Goal: Information Seeking & Learning: Learn about a topic

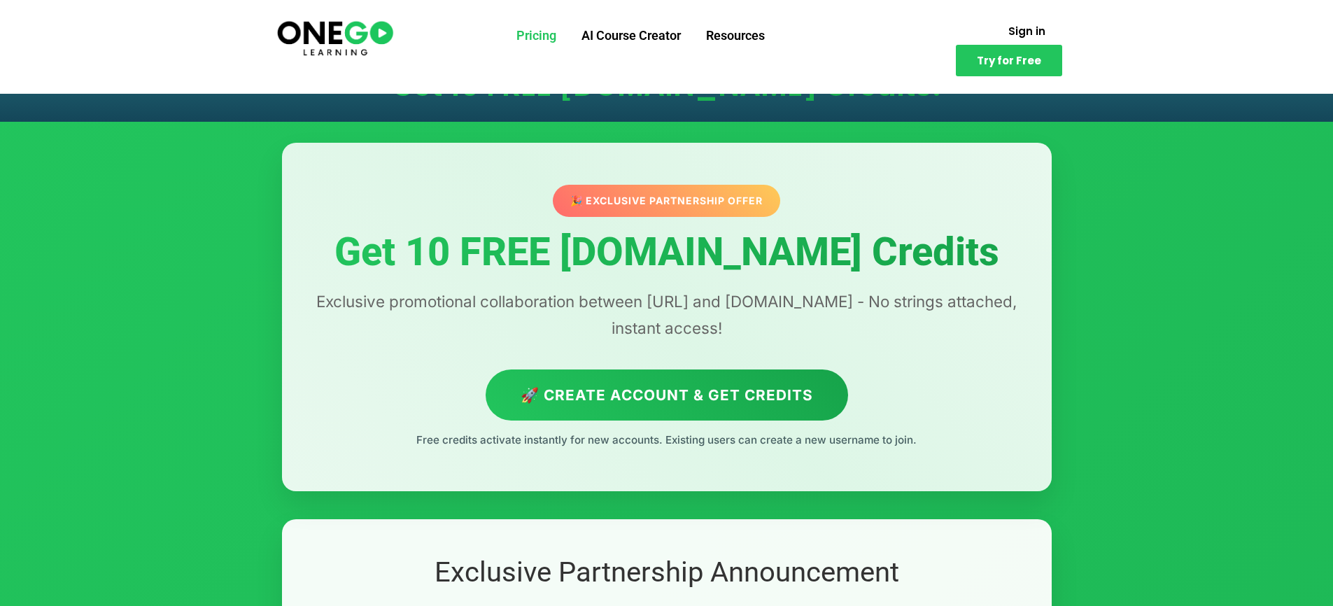
click at [542, 36] on link "Pricing" at bounding box center [536, 35] width 65 height 36
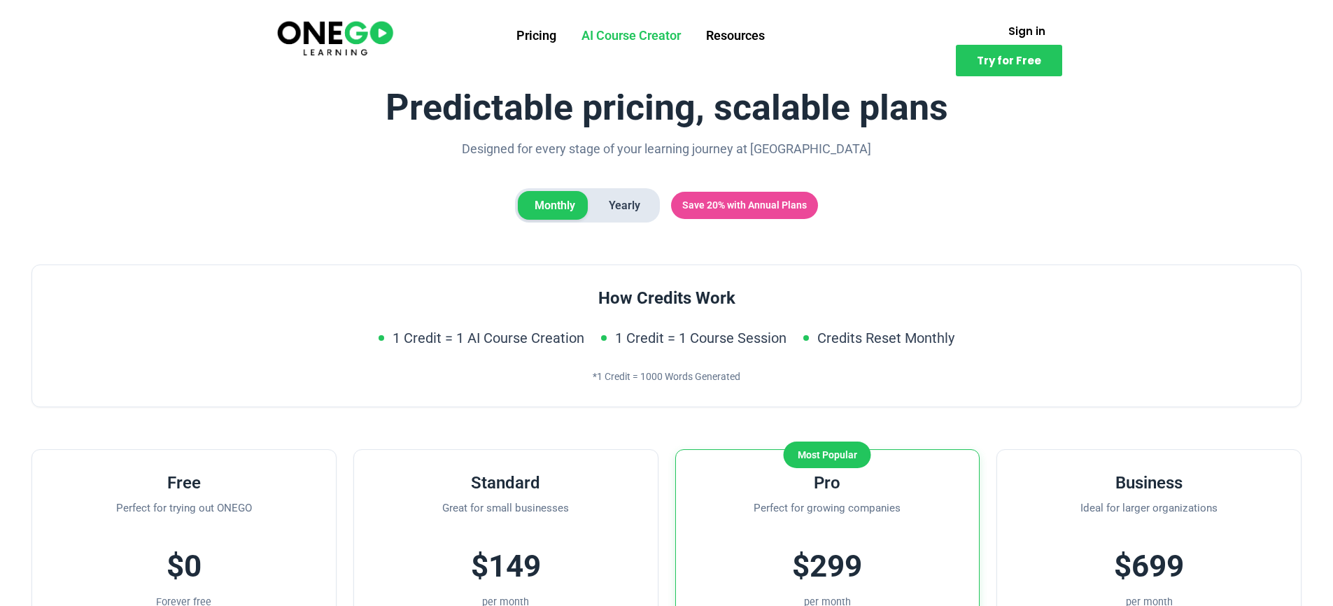
click at [627, 38] on link "AI Course Creator" at bounding box center [631, 35] width 125 height 36
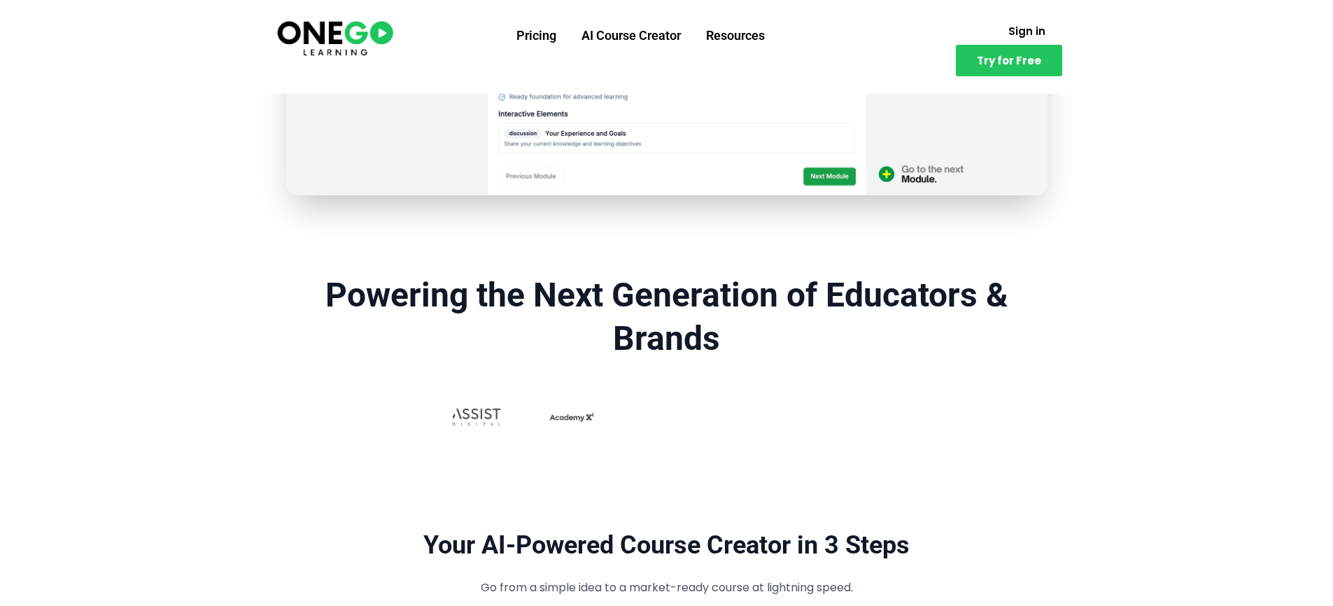
scroll to position [1056, 0]
